Goal: Transaction & Acquisition: Book appointment/travel/reservation

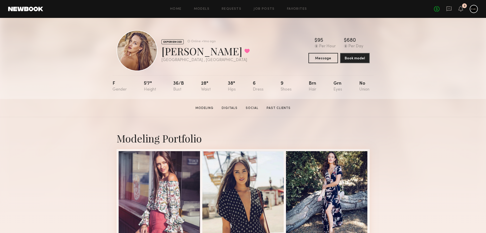
drag, startPoint x: 417, startPoint y: 110, endPoint x: 408, endPoint y: 106, distance: 9.6
click at [417, 110] on section "Diana M. Modeling Digitals Social Past Clients Message Book Model" at bounding box center [243, 108] width 486 height 18
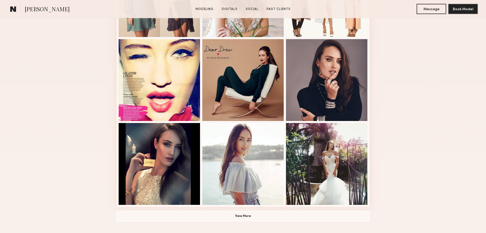
scroll to position [273, 0]
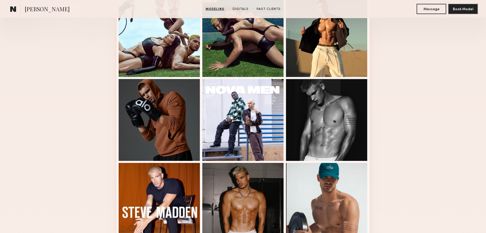
scroll to position [230, 0]
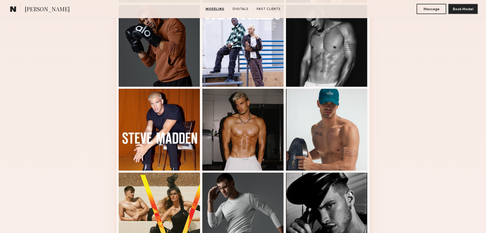
click at [331, 95] on div at bounding box center [327, 130] width 82 height 82
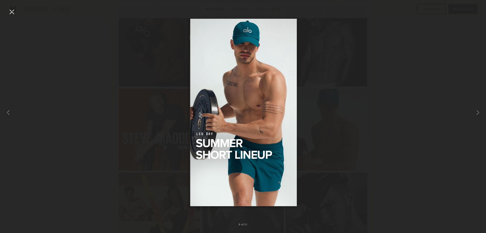
click at [12, 15] on div at bounding box center [12, 12] width 8 height 8
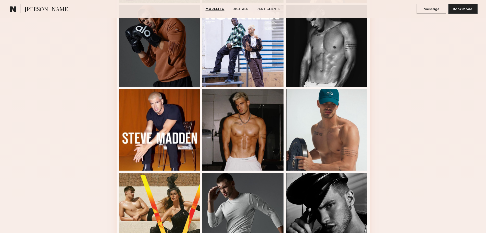
click at [235, 158] on div at bounding box center [243, 130] width 82 height 82
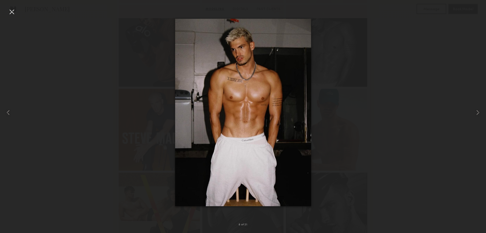
click at [13, 13] on div at bounding box center [12, 12] width 8 height 8
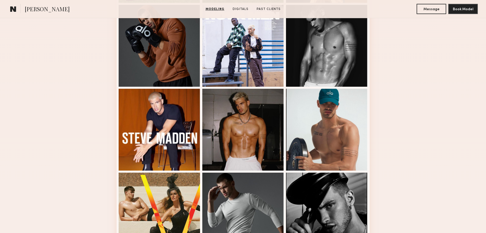
click at [185, 137] on div at bounding box center [160, 130] width 82 height 82
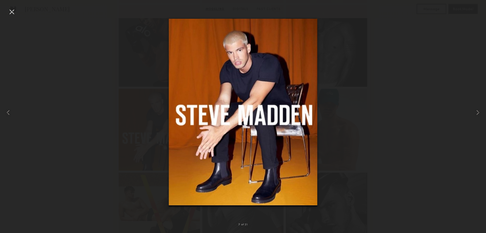
click at [11, 11] on div at bounding box center [12, 12] width 8 height 8
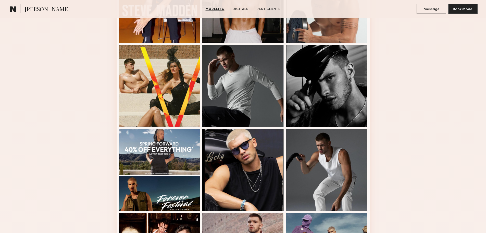
scroll to position [357, 0]
click at [258, 173] on div at bounding box center [243, 169] width 82 height 82
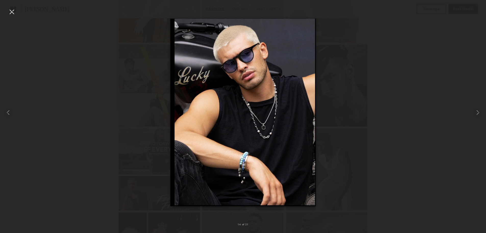
click at [12, 14] on div at bounding box center [12, 12] width 8 height 8
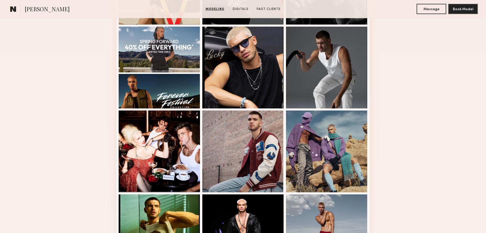
scroll to position [511, 0]
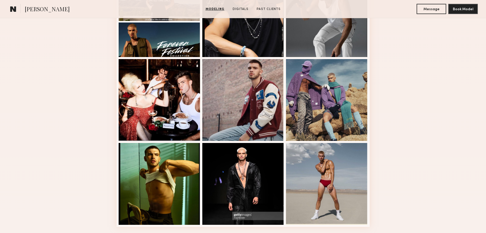
click at [225, 107] on div at bounding box center [243, 100] width 82 height 82
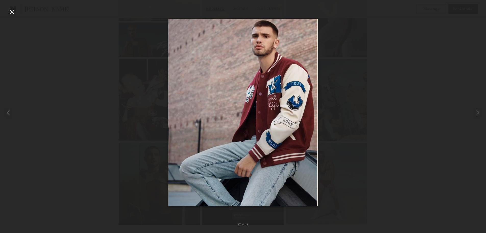
click at [14, 10] on div at bounding box center [12, 12] width 8 height 8
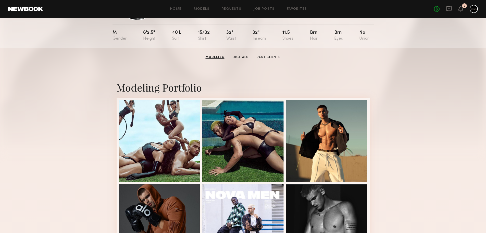
scroll to position [0, 0]
